Goal: Information Seeking & Learning: Find specific fact

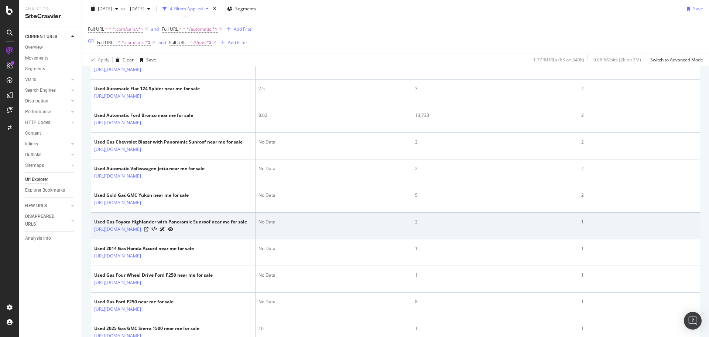
scroll to position [1238, 0]
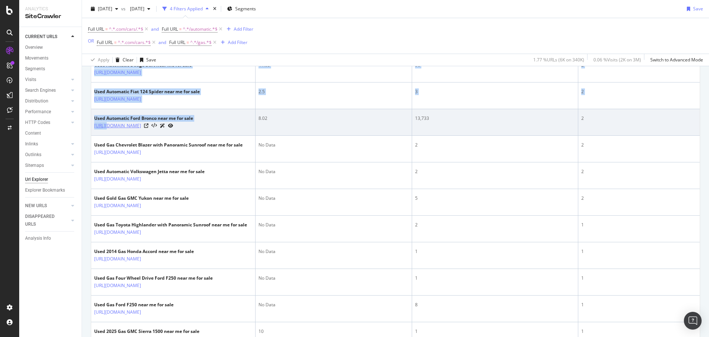
drag, startPoint x: 91, startPoint y: 130, endPoint x: 106, endPoint y: 126, distance: 15.1
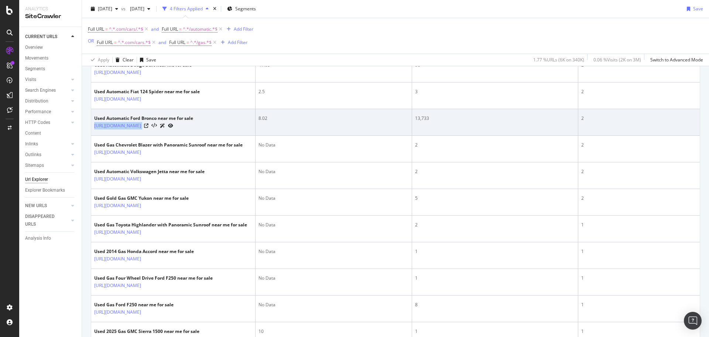
drag, startPoint x: 92, startPoint y: 128, endPoint x: 208, endPoint y: 131, distance: 115.7
click at [208, 131] on td "Used Automatic Ford Bronco near me for sale [URL][DOMAIN_NAME]" at bounding box center [173, 122] width 164 height 27
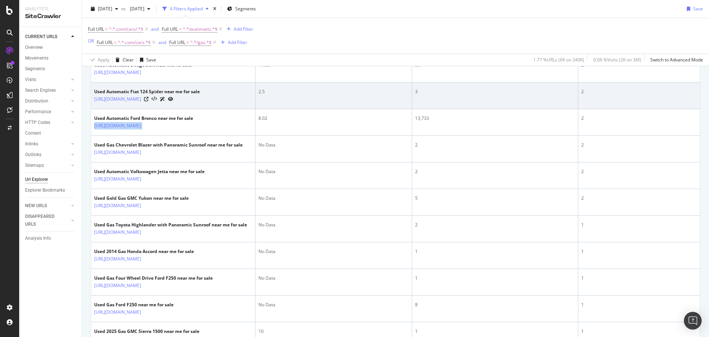
copy div "[URL][DOMAIN_NAME]"
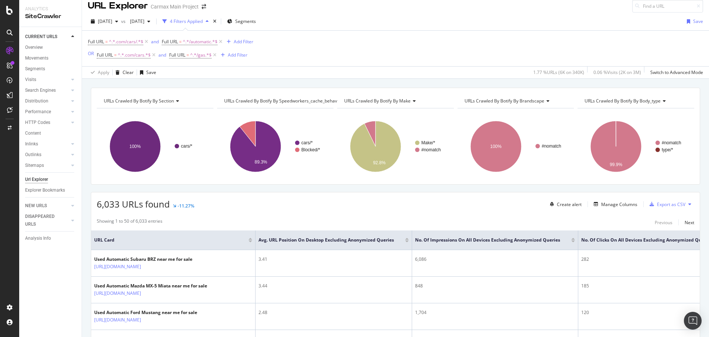
scroll to position [0, 0]
